Goal: Navigation & Orientation: Find specific page/section

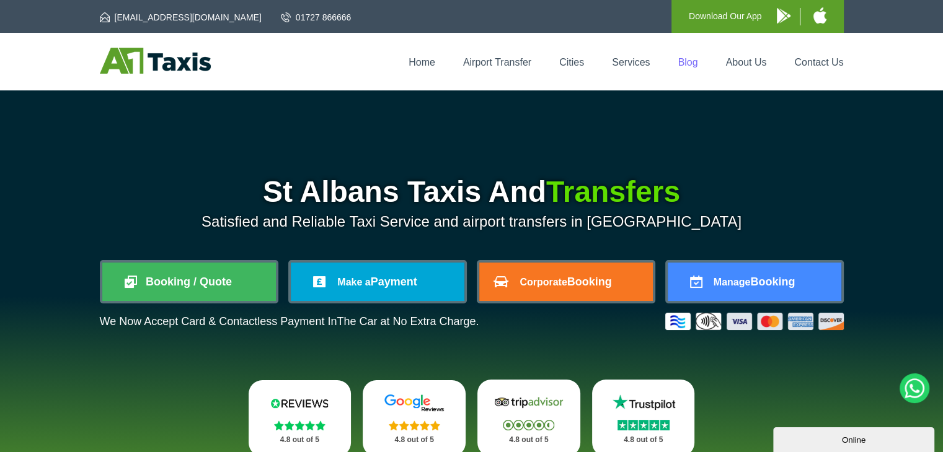
click at [682, 63] on link "Blog" at bounding box center [687, 62] width 20 height 11
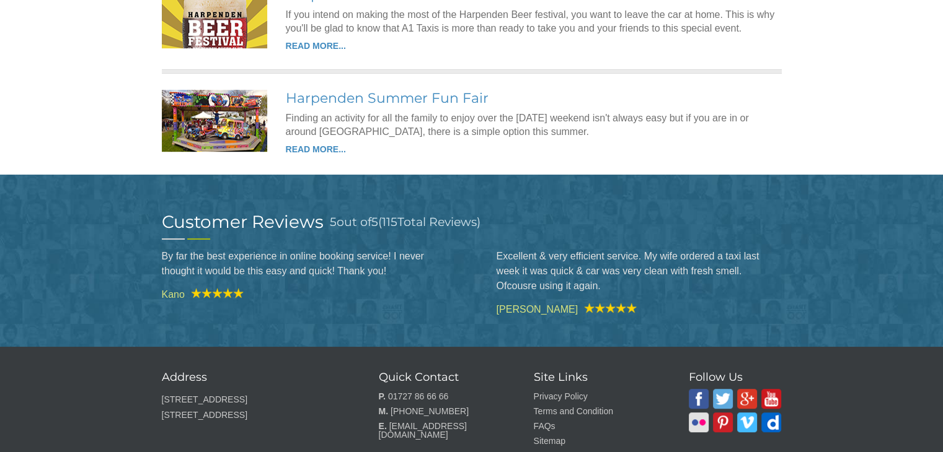
scroll to position [649, 0]
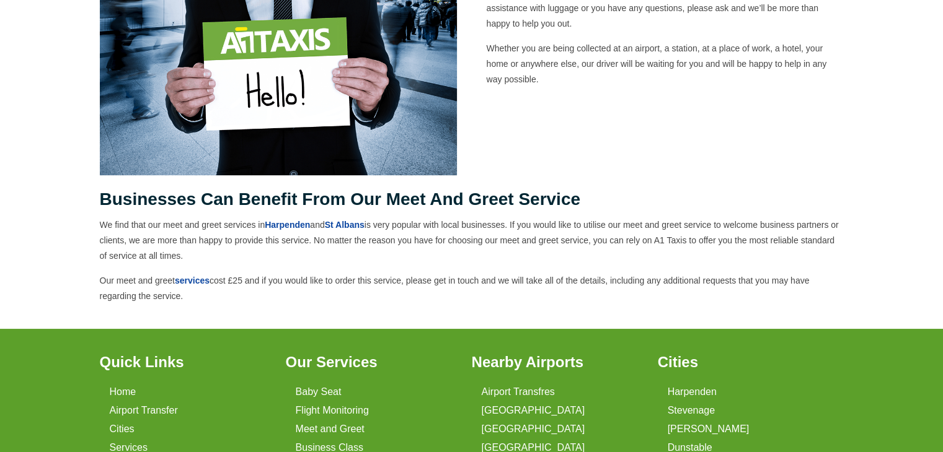
scroll to position [512, 0]
